Goal: Task Accomplishment & Management: Use online tool/utility

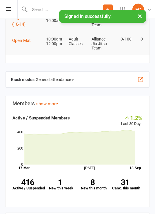
scroll to position [95, 0]
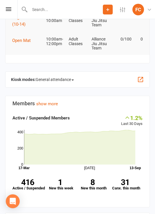
click at [69, 83] on span "General attendance" at bounding box center [55, 79] width 38 height 9
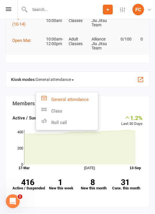
scroll to position [0, 0]
click at [73, 125] on link "Roll call" at bounding box center [67, 123] width 62 height 12
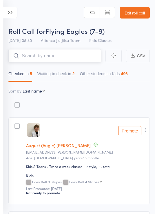
click at [69, 75] on button "Waiting to check in 2" at bounding box center [55, 75] width 37 height 13
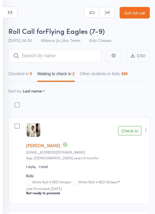
click at [12, 14] on icon at bounding box center [10, 13] width 14 height 12
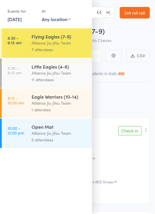
click at [57, 74] on div "Alliance Jiu Jitsu Team" at bounding box center [59, 73] width 55 height 7
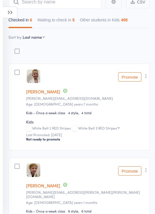
scroll to position [57, 0]
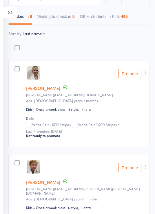
click at [65, 17] on button "Waiting to check in 5" at bounding box center [55, 17] width 37 height 13
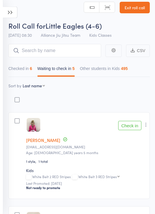
scroll to position [0, 0]
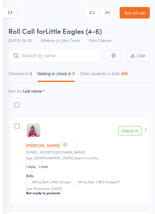
click at [12, 16] on icon at bounding box center [10, 13] width 14 height 12
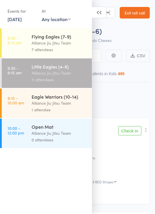
click at [66, 78] on div "11 attendees" at bounding box center [59, 79] width 55 height 7
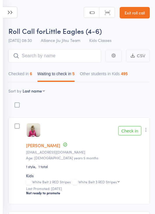
click at [21, 76] on button "Checked in 6" at bounding box center [20, 75] width 24 height 13
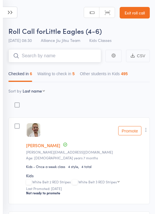
click at [69, 51] on input "search" at bounding box center [54, 55] width 93 height 13
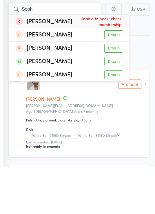
type input "Sophi"
click at [119, 104] on link "Drop in" at bounding box center [113, 108] width 19 height 9
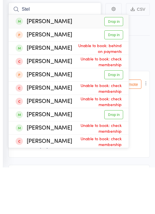
type input "Stel"
click at [116, 64] on link "Drop in" at bounding box center [113, 68] width 19 height 9
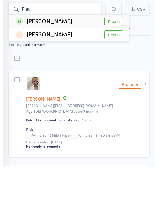
type input "Flet"
click at [117, 64] on link "Drop in" at bounding box center [113, 68] width 19 height 9
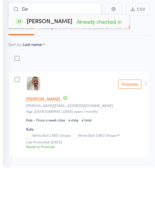
type input "G"
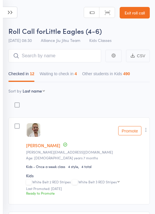
click at [11, 11] on icon at bounding box center [10, 13] width 14 height 12
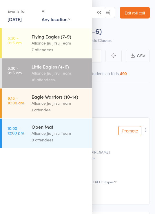
click at [60, 44] on div "Alliance Jiu Jitsu Team" at bounding box center [59, 43] width 55 height 7
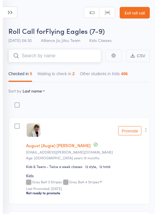
click at [71, 58] on input "search" at bounding box center [54, 55] width 93 height 13
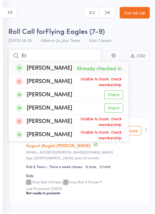
type input "E"
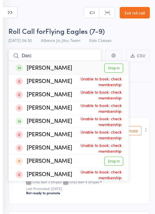
type input "Darc"
click at [121, 72] on link "Drop in" at bounding box center [113, 68] width 19 height 9
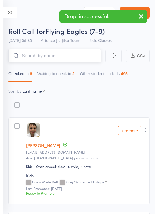
click at [61, 75] on button "Waiting to check in 2" at bounding box center [55, 75] width 37 height 13
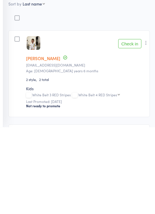
click at [133, 126] on button "Check in" at bounding box center [129, 130] width 23 height 9
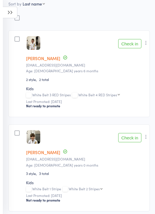
scroll to position [6, 0]
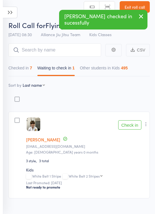
click at [14, 15] on icon at bounding box center [10, 13] width 14 height 12
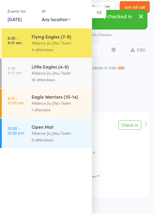
click at [70, 71] on div "Alliance Jiu Jitsu Team" at bounding box center [59, 73] width 55 height 7
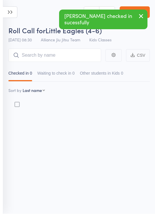
scroll to position [4, 0]
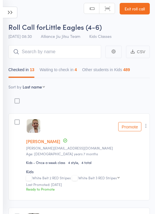
click at [66, 73] on button "Waiting to check in 4" at bounding box center [58, 71] width 37 height 13
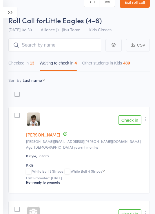
scroll to position [0, 0]
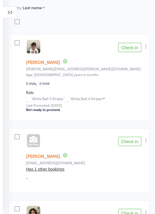
click at [9, 13] on icon at bounding box center [10, 13] width 14 height 12
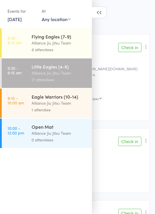
click at [96, 14] on icon at bounding box center [99, 13] width 14 height 12
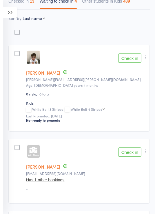
scroll to position [0, 0]
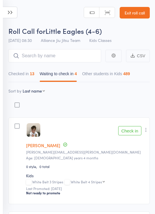
click at [21, 74] on button "Checked in 13" at bounding box center [21, 75] width 26 height 13
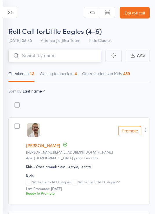
click at [66, 53] on input "search" at bounding box center [54, 55] width 93 height 13
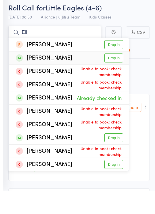
type input "Ell"
click at [118, 77] on link "Drop in" at bounding box center [113, 81] width 19 height 9
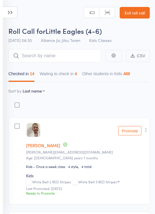
click at [50, 8] on header "Roll Call for Little Eagles (4-6) 13 Sep 08:30 Alliance Jiu Jitsu Team Kids Cla…" at bounding box center [77, 23] width 155 height 46
click at [73, 55] on input "search" at bounding box center [54, 55] width 93 height 13
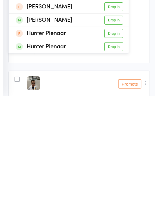
scroll to position [27, 0]
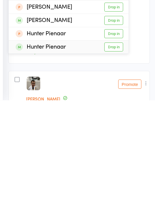
type input "Hunter"
click at [114, 157] on link "Drop in" at bounding box center [113, 161] width 19 height 9
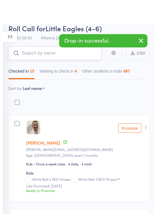
scroll to position [0, 0]
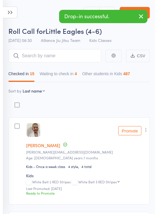
click at [9, 14] on icon at bounding box center [10, 13] width 14 height 12
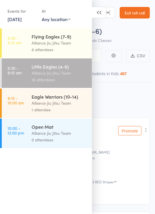
click at [56, 41] on div "Alliance Jiu Jitsu Team" at bounding box center [59, 43] width 55 height 7
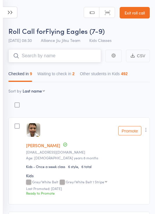
click at [72, 55] on input "search" at bounding box center [54, 55] width 93 height 13
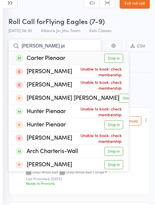
type input "Carter pi"
click at [114, 64] on link "Drop in" at bounding box center [113, 68] width 19 height 9
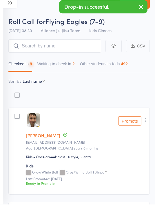
click at [10, 8] on icon at bounding box center [10, 13] width 14 height 12
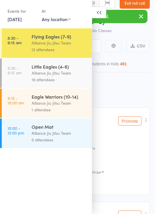
click at [64, 71] on div "Alliance Jiu Jitsu Team" at bounding box center [59, 73] width 55 height 7
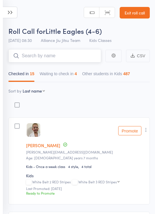
click at [61, 56] on input "search" at bounding box center [54, 55] width 93 height 13
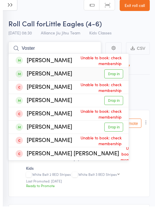
type input "Voster"
click at [115, 77] on link "Drop in" at bounding box center [113, 81] width 19 height 9
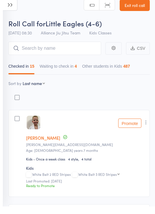
click at [51, 13] on header "Roll Call for Little Eagles (4-6) 13 Sep 08:30 Alliance Jiu Jitsu Team Kids Cla…" at bounding box center [77, 23] width 155 height 46
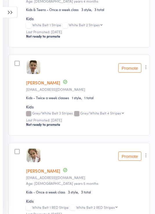
scroll to position [713, 0]
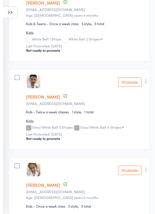
click at [149, 83] on icon "button" at bounding box center [146, 82] width 6 height 6
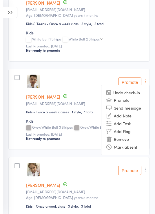
click at [125, 140] on li "Remove" at bounding box center [125, 140] width 48 height 8
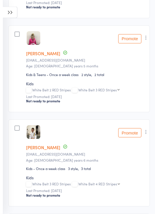
click at [147, 132] on icon "button" at bounding box center [146, 132] width 6 height 6
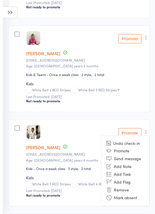
click at [125, 187] on li "Remove" at bounding box center [125, 190] width 48 height 8
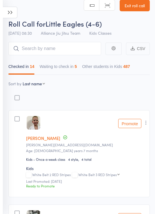
scroll to position [0, 0]
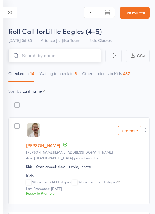
click at [75, 56] on input "search" at bounding box center [54, 55] width 93 height 13
click at [69, 75] on button "Waiting to check in 5" at bounding box center [58, 75] width 37 height 13
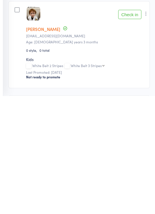
scroll to position [117, 0]
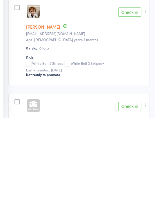
click at [134, 104] on button "Check in" at bounding box center [129, 108] width 23 height 9
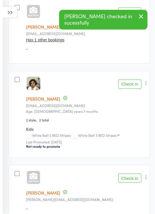
click at [131, 87] on button "Check in" at bounding box center [129, 84] width 23 height 9
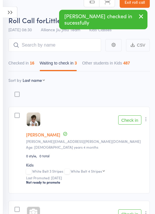
scroll to position [0, 0]
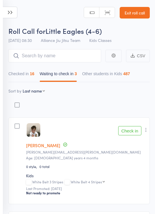
click at [55, 21] on header "Roll Call for Little Eagles (4-6) 13 Sep 08:30 Alliance Jiu Jitsu Team Kids Cla…" at bounding box center [77, 23] width 155 height 46
click at [85, 96] on div "Atten­dances since last grading Style Current / Next Rank edit Jack Clifford da…" at bounding box center [78, 212] width 141 height 260
click at [44, 54] on input "search" at bounding box center [54, 55] width 93 height 13
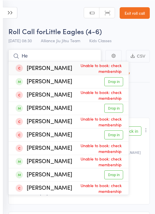
type input "H"
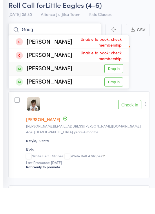
type input "Goug"
click at [116, 90] on link "Drop in" at bounding box center [113, 94] width 19 height 9
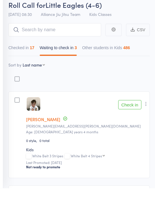
click at [79, 82] on div "Atten­dances since last grading Style Current / Next Rank edit Jack Clifford da…" at bounding box center [78, 212] width 141 height 260
